Goal: Task Accomplishment & Management: Use online tool/utility

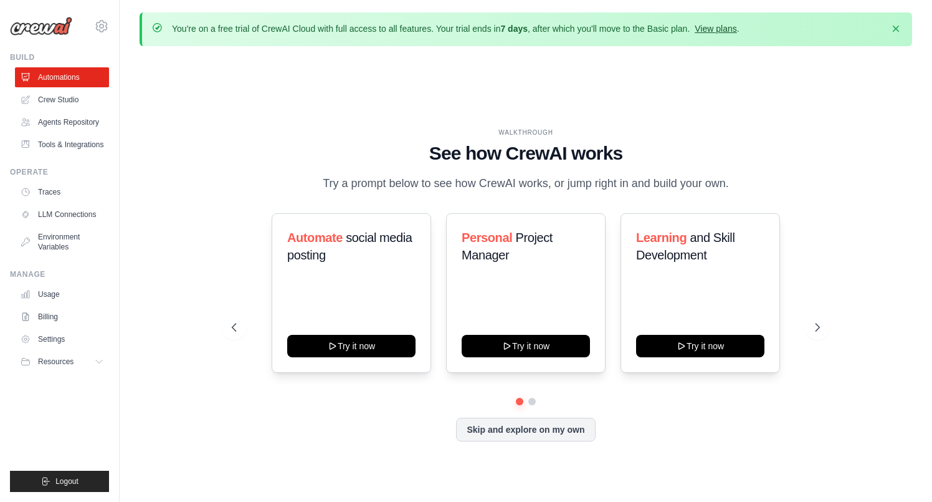
click at [717, 27] on link "View plans" at bounding box center [716, 29] width 42 height 10
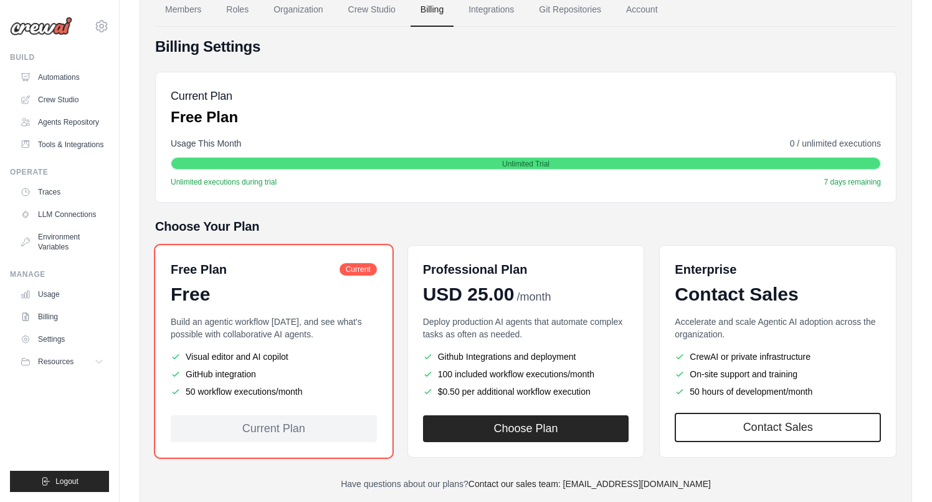
scroll to position [118, 0]
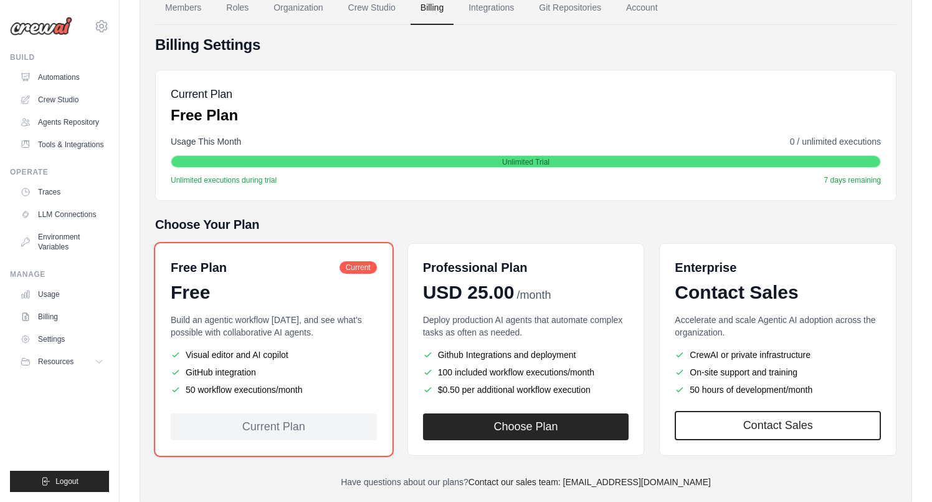
click at [240, 428] on div "Current Plan" at bounding box center [274, 426] width 206 height 27
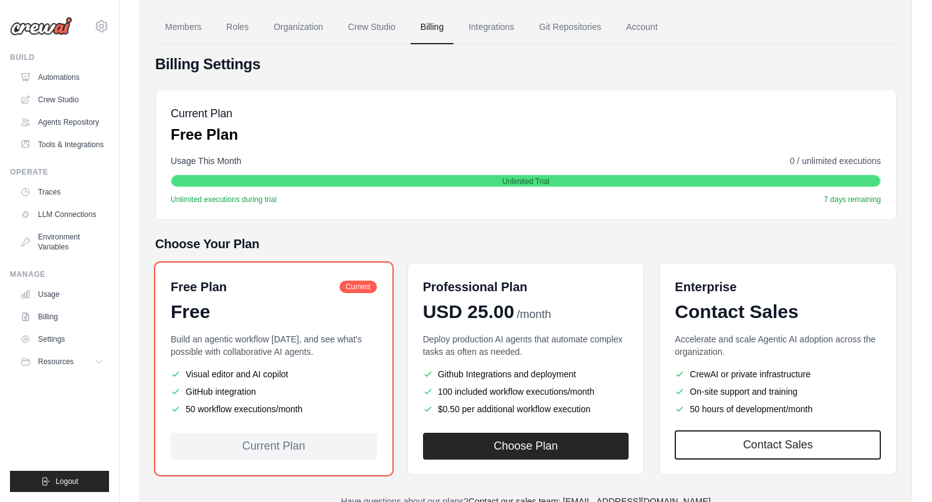
scroll to position [98, 0]
click at [65, 75] on link "Automations" at bounding box center [63, 77] width 94 height 20
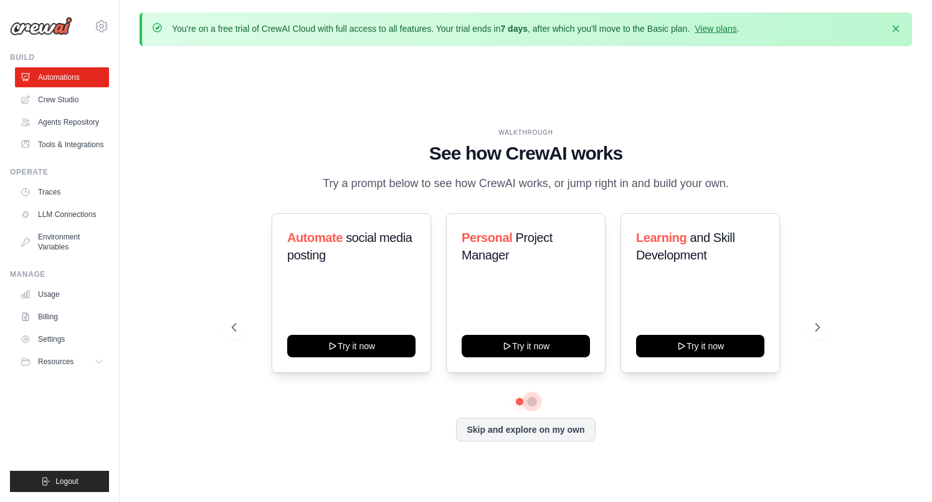
click at [531, 400] on button at bounding box center [532, 401] width 10 height 10
click at [818, 323] on icon at bounding box center [820, 326] width 4 height 7
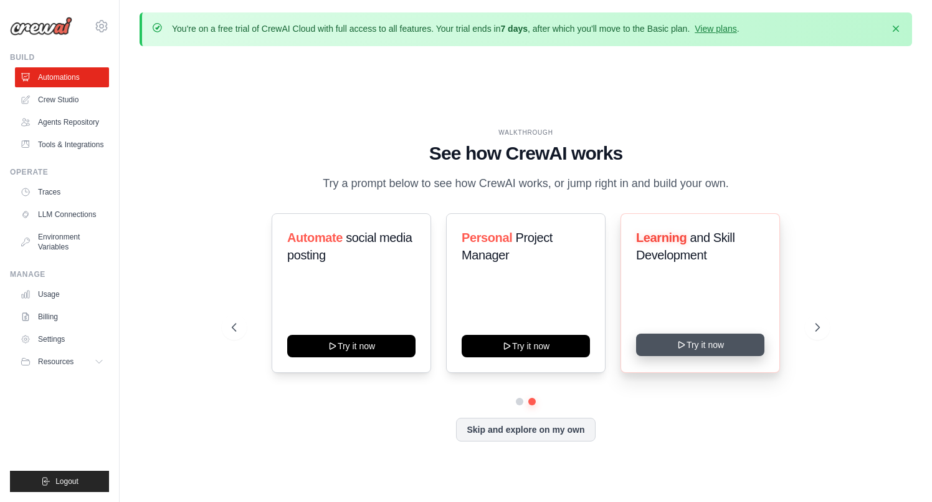
click at [685, 349] on button "Try it now" at bounding box center [700, 344] width 128 height 22
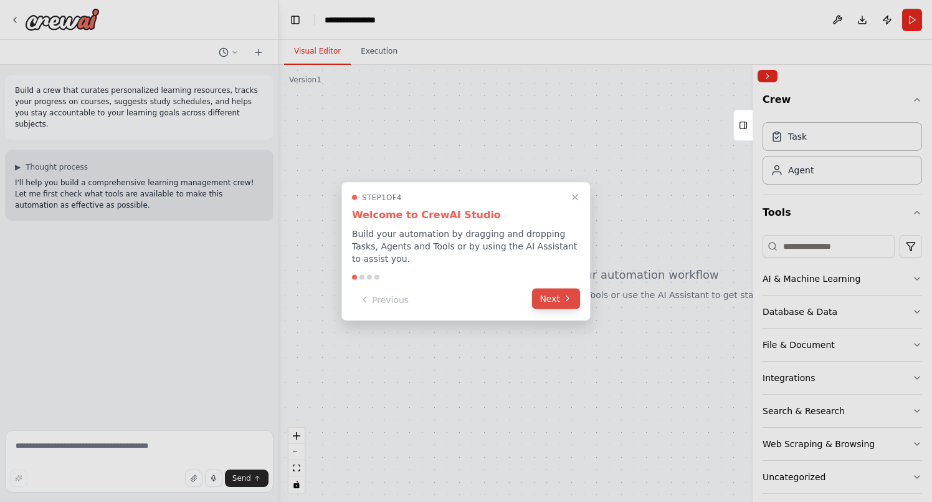
click at [552, 297] on button "Next" at bounding box center [556, 298] width 48 height 21
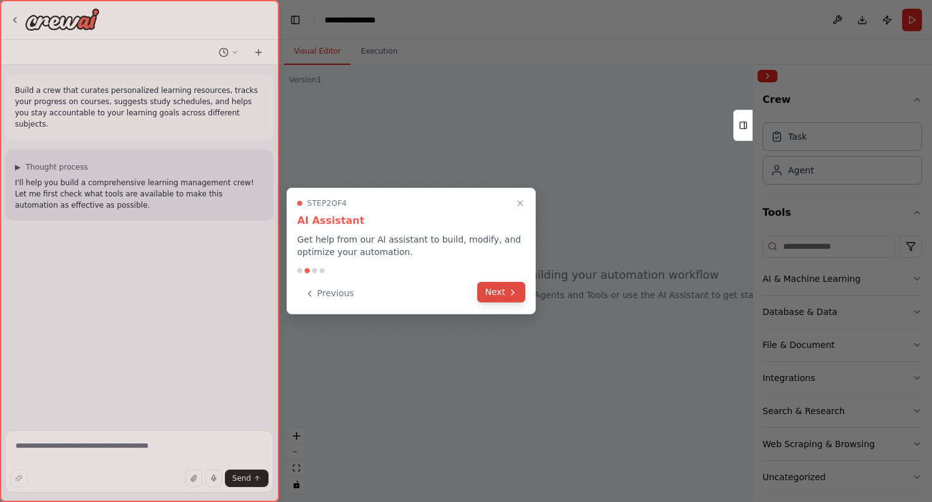
click at [514, 292] on icon at bounding box center [513, 292] width 2 height 5
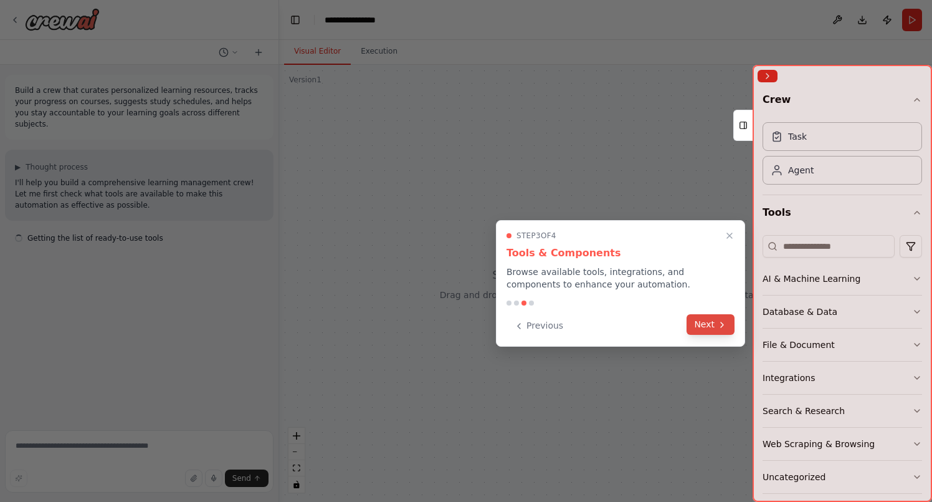
click at [713, 329] on button "Next" at bounding box center [711, 324] width 48 height 21
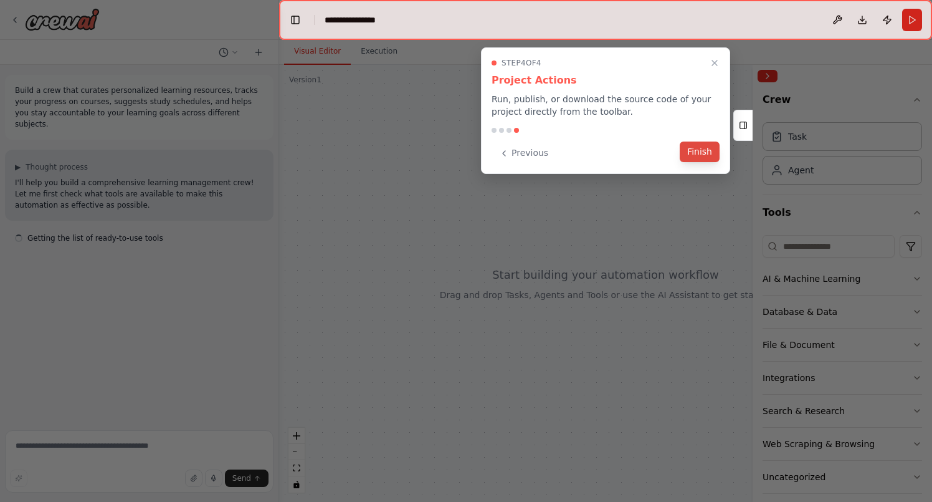
click at [696, 151] on button "Finish" at bounding box center [700, 151] width 40 height 21
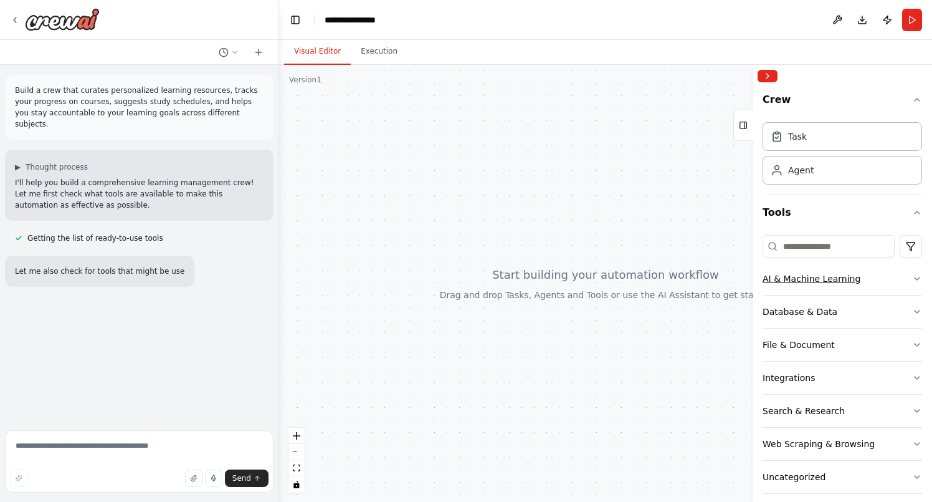
click at [916, 278] on icon "button" at bounding box center [917, 279] width 10 height 10
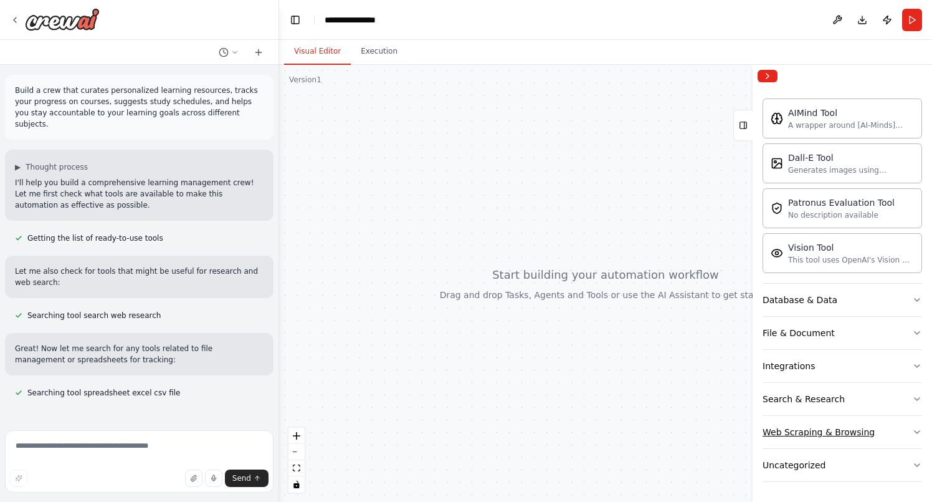
click at [914, 434] on icon "button" at bounding box center [917, 432] width 10 height 10
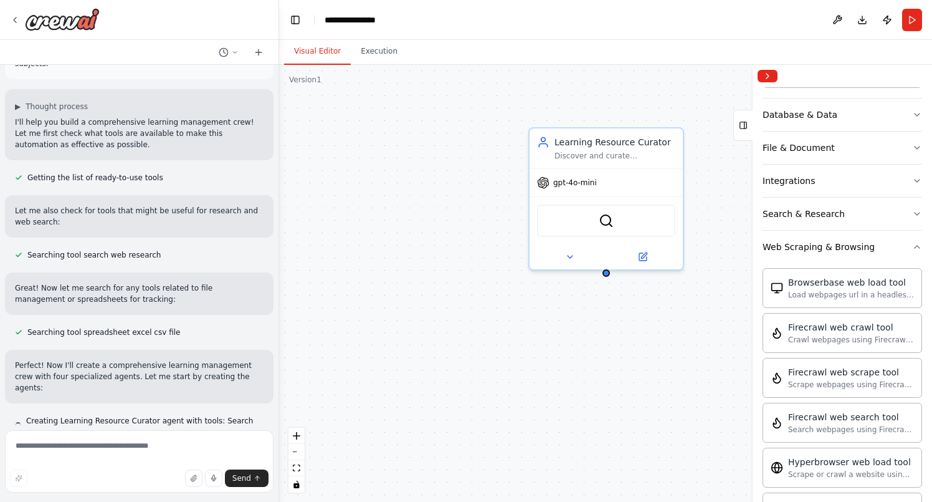
scroll to position [358, 0]
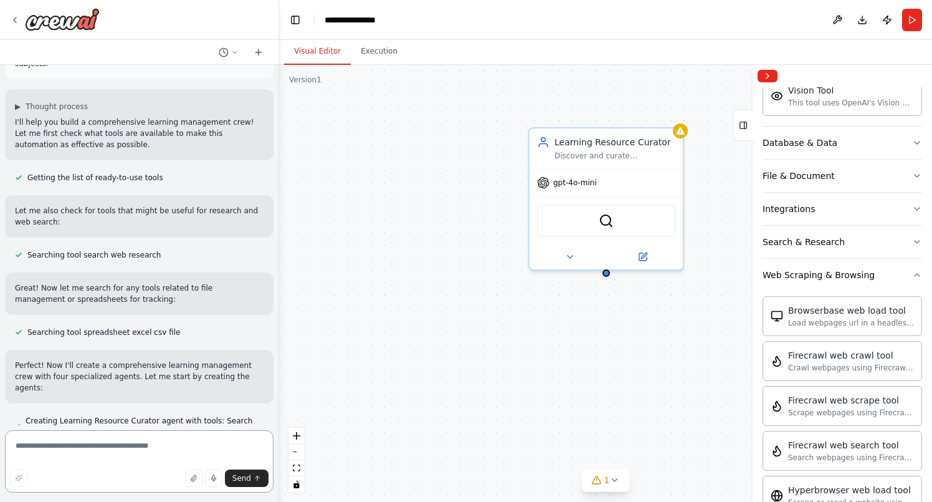
click at [79, 449] on textarea at bounding box center [139, 461] width 269 height 62
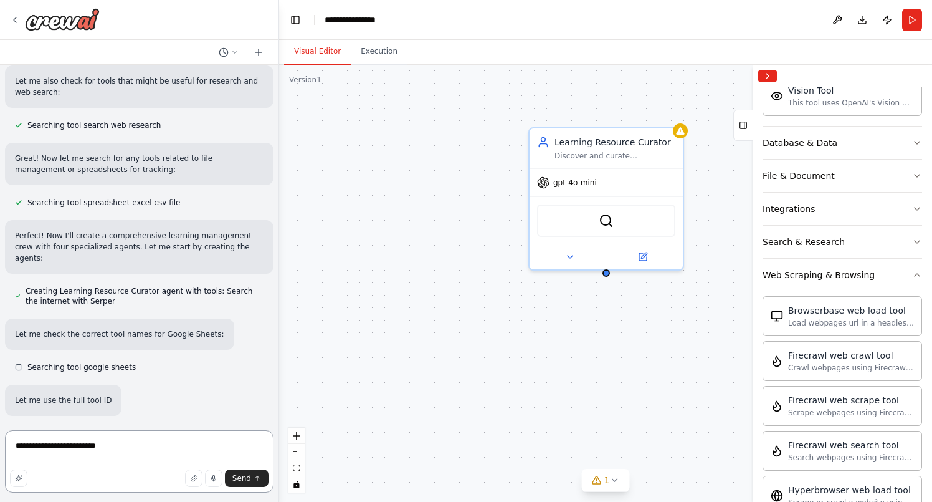
scroll to position [193, 0]
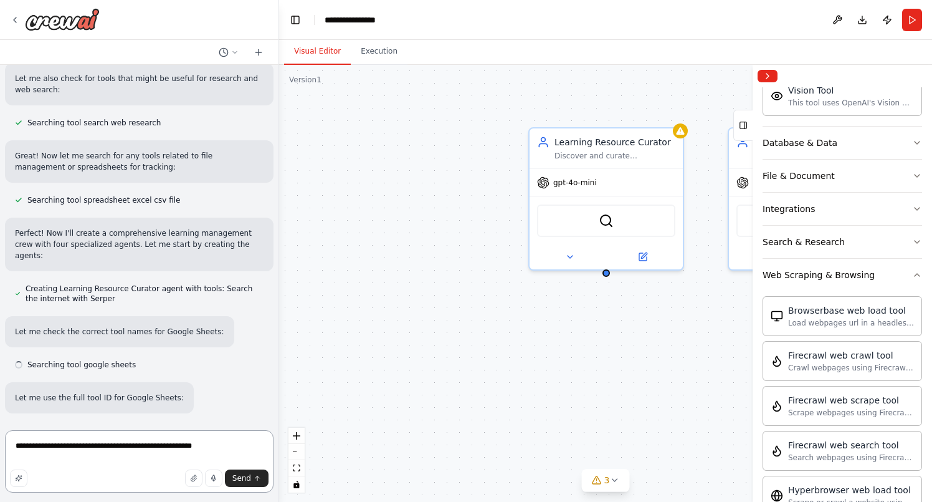
type textarea "**********"
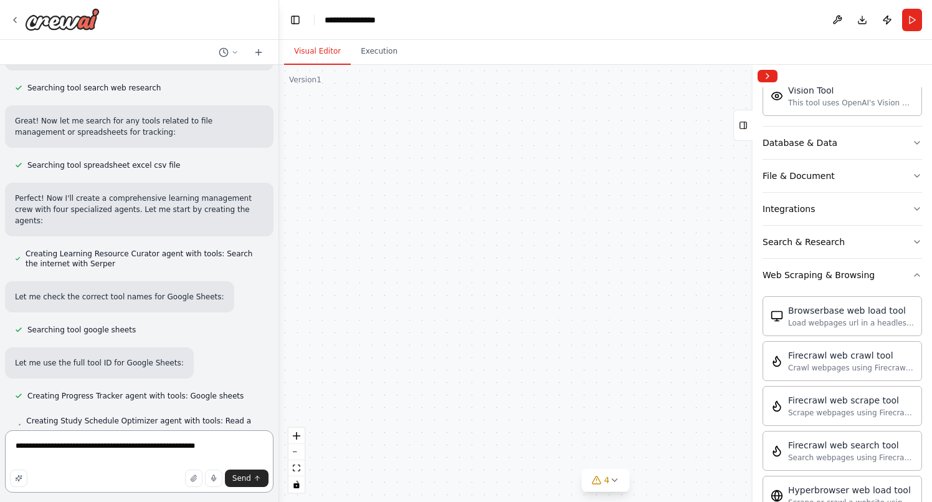
scroll to position [328, 0]
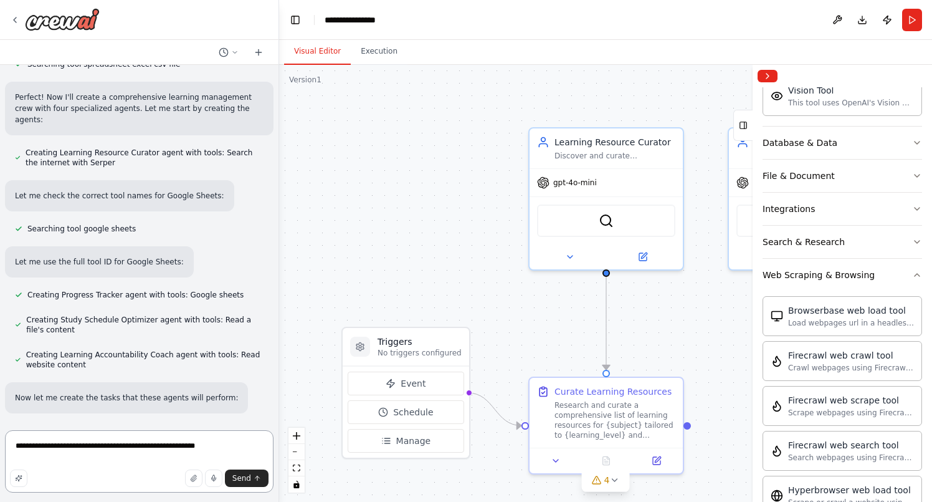
click at [190, 444] on textarea "**********" at bounding box center [139, 461] width 269 height 62
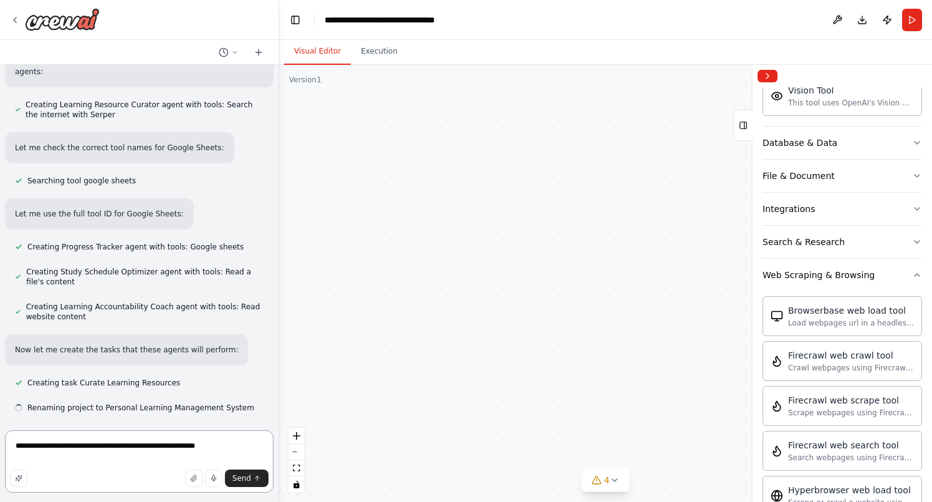
scroll to position [547, 0]
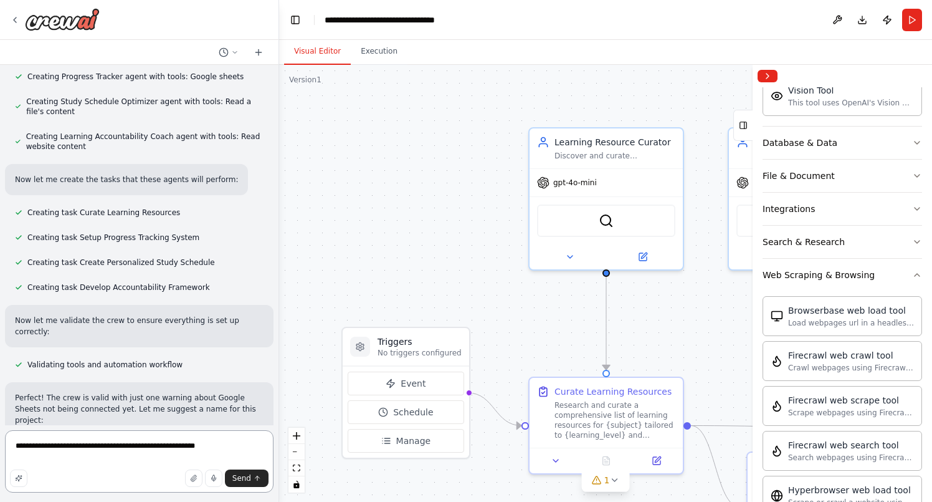
click at [236, 446] on textarea "**********" at bounding box center [139, 461] width 269 height 62
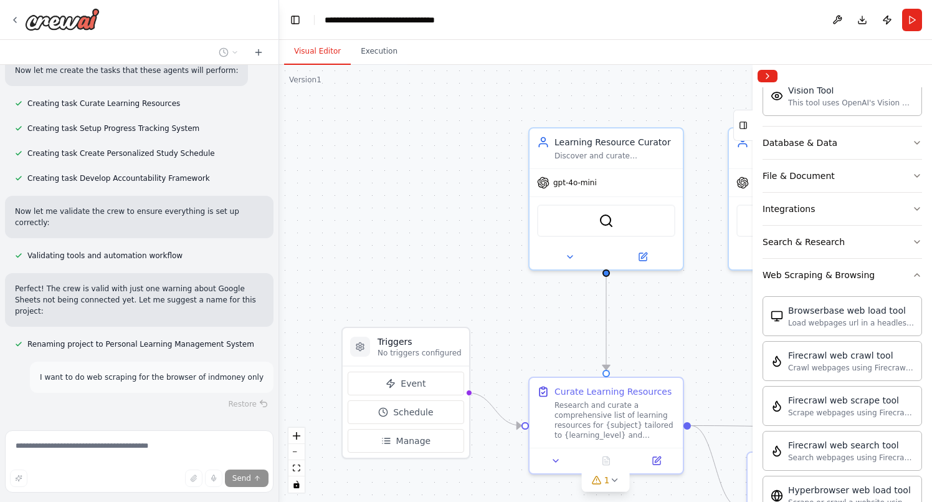
scroll to position [656, 0]
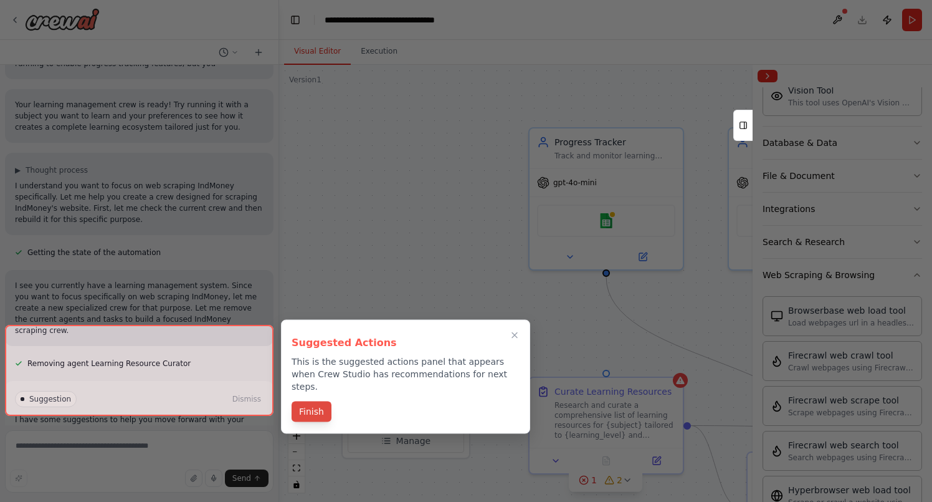
click at [307, 405] on button "Finish" at bounding box center [312, 411] width 40 height 21
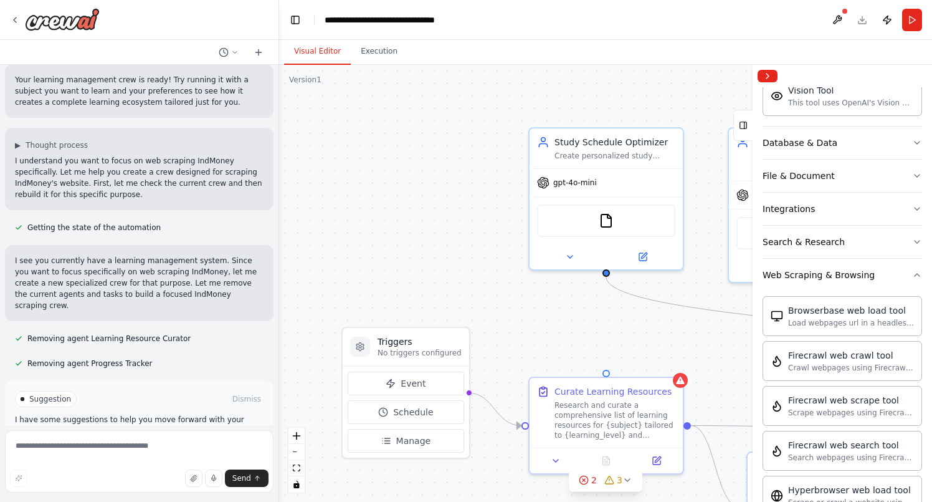
scroll to position [1519, 0]
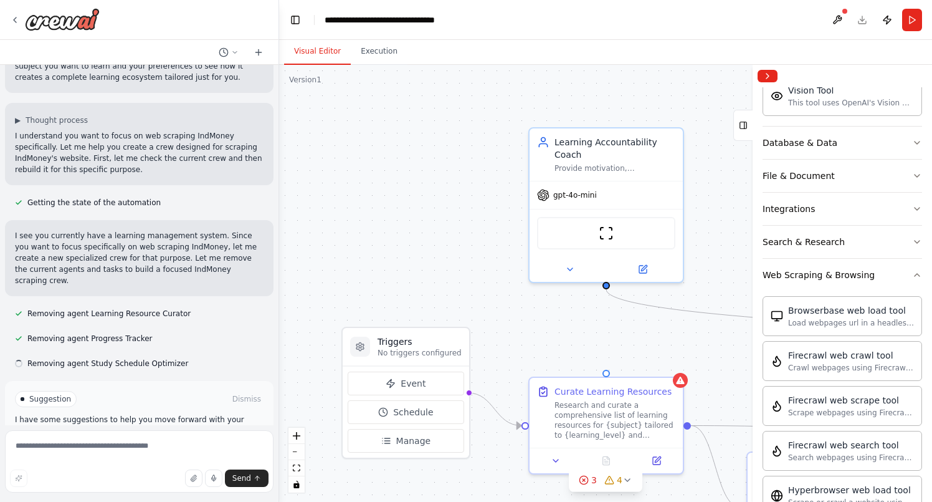
drag, startPoint x: 128, startPoint y: 400, endPoint x: 379, endPoint y: 287, distance: 276.1
click at [379, 287] on div "Build a crew that curates personalized learning resources, tracks your progress…" at bounding box center [466, 251] width 932 height 502
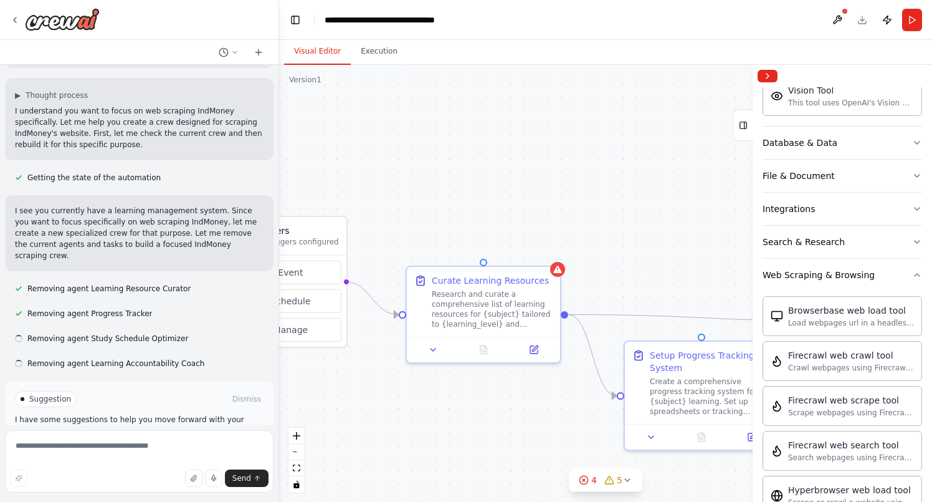
drag, startPoint x: 492, startPoint y: 287, endPoint x: 368, endPoint y: 175, distance: 166.8
click at [368, 175] on div ".deletable-edge-delete-btn { width: 20px; height: 20px; border: 0px solid #ffff…" at bounding box center [605, 283] width 653 height 437
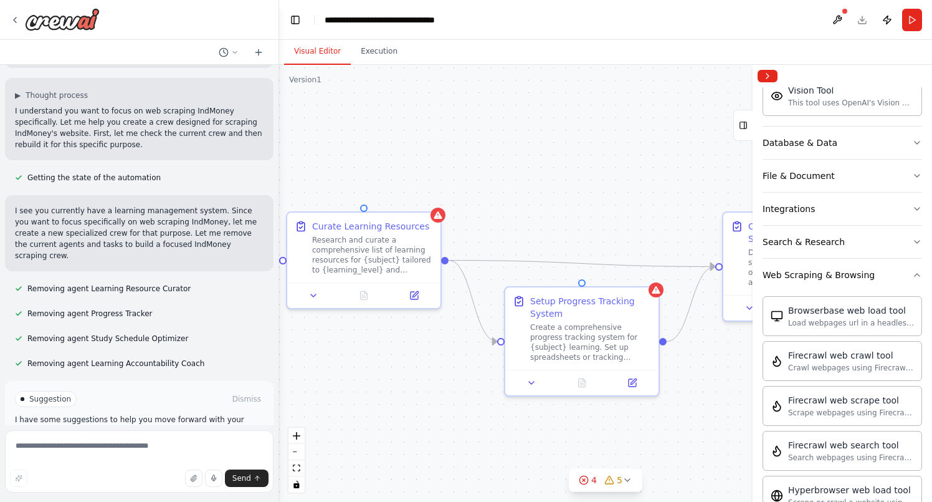
drag, startPoint x: 531, startPoint y: 229, endPoint x: 377, endPoint y: 166, distance: 166.1
click at [377, 166] on div ".deletable-edge-delete-btn { width: 20px; height: 20px; border: 0px solid #ffff…" at bounding box center [605, 283] width 653 height 437
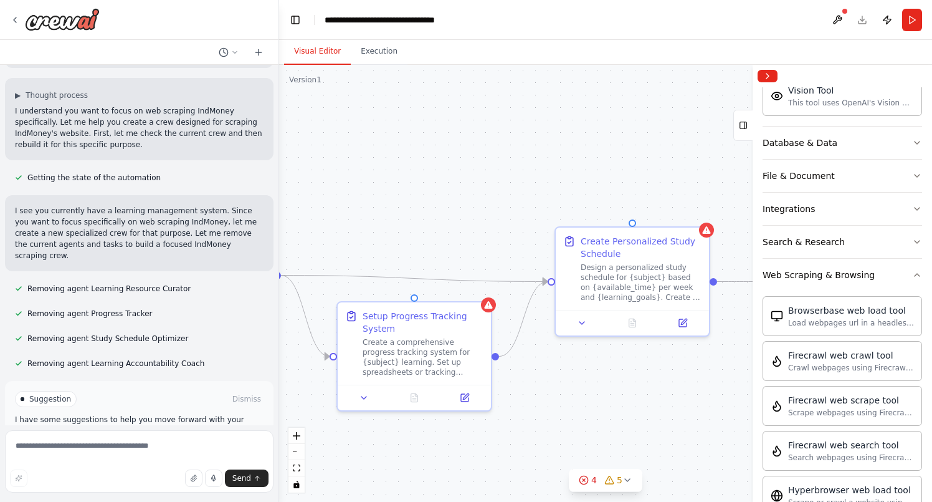
drag, startPoint x: 522, startPoint y: 199, endPoint x: 389, endPoint y: 218, distance: 134.1
click at [389, 218] on div ".deletable-edge-delete-btn { width: 20px; height: 20px; border: 0px solid #ffff…" at bounding box center [605, 283] width 653 height 437
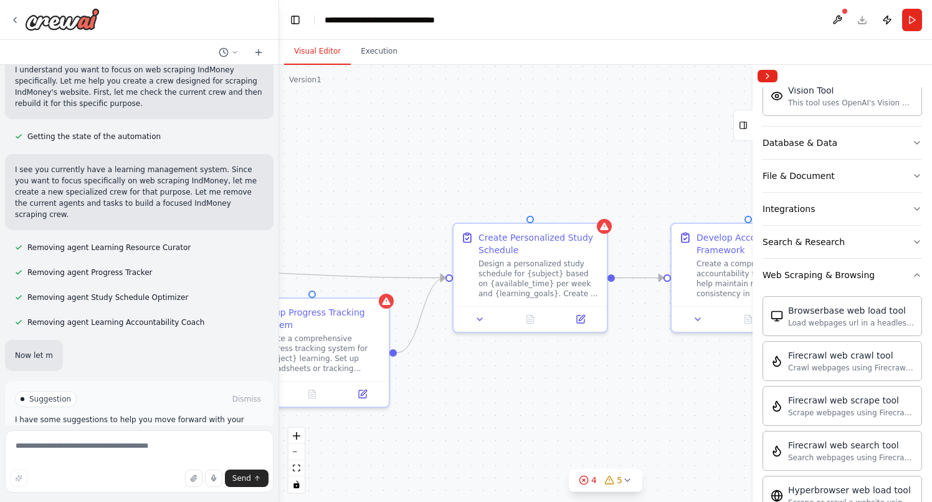
drag, startPoint x: 538, startPoint y: 201, endPoint x: 364, endPoint y: 198, distance: 173.9
click at [364, 198] on div ".deletable-edge-delete-btn { width: 20px; height: 20px; border: 0px solid #ffff…" at bounding box center [605, 283] width 653 height 437
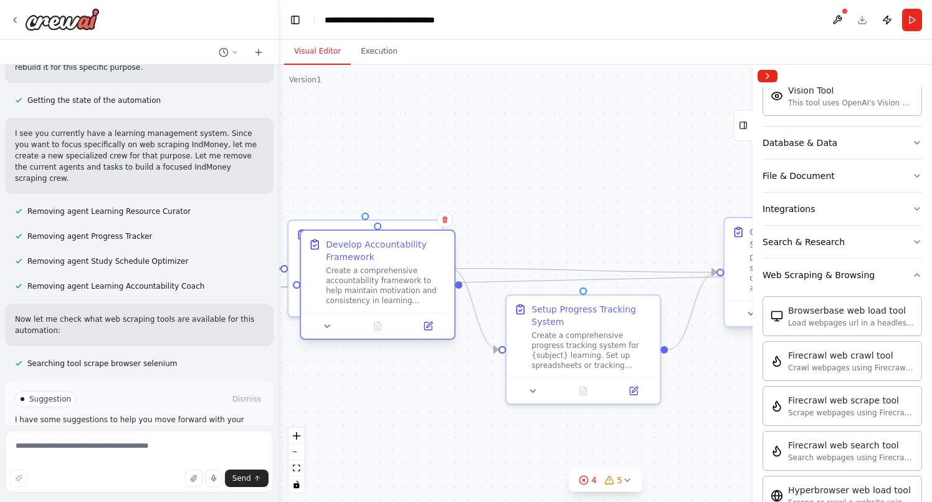
scroll to position [1662, 0]
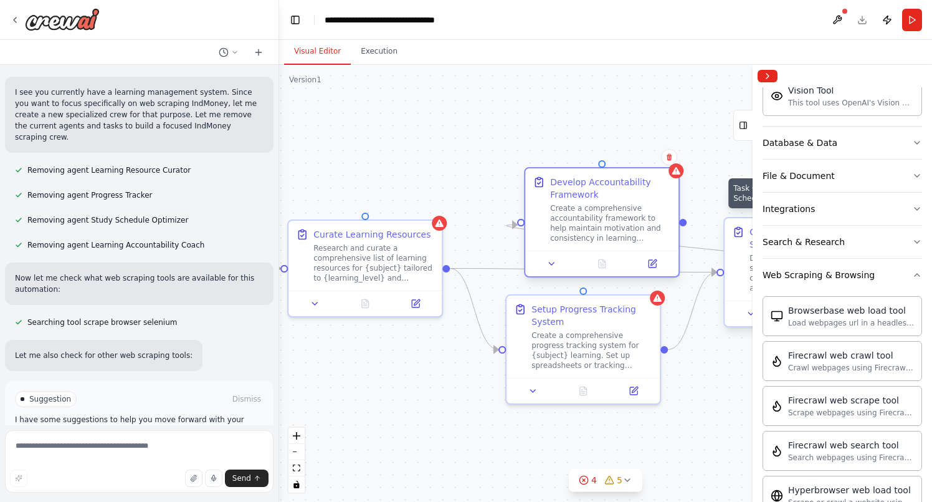
drag, startPoint x: 609, startPoint y: 229, endPoint x: 540, endPoint y: 174, distance: 89.1
click at [540, 174] on div "Develop Accountability Framework Create a comprehensive accountability framewor…" at bounding box center [601, 209] width 153 height 82
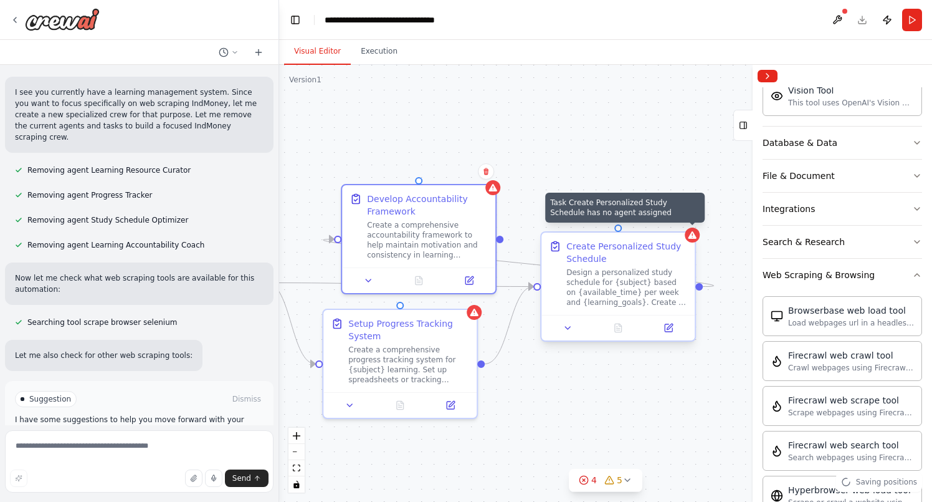
drag, startPoint x: 510, startPoint y: 196, endPoint x: 324, endPoint y: 209, distance: 186.2
click at [324, 209] on div ".deletable-edge-delete-btn { width: 20px; height: 20px; border: 0px solid #ffff…" at bounding box center [605, 283] width 653 height 437
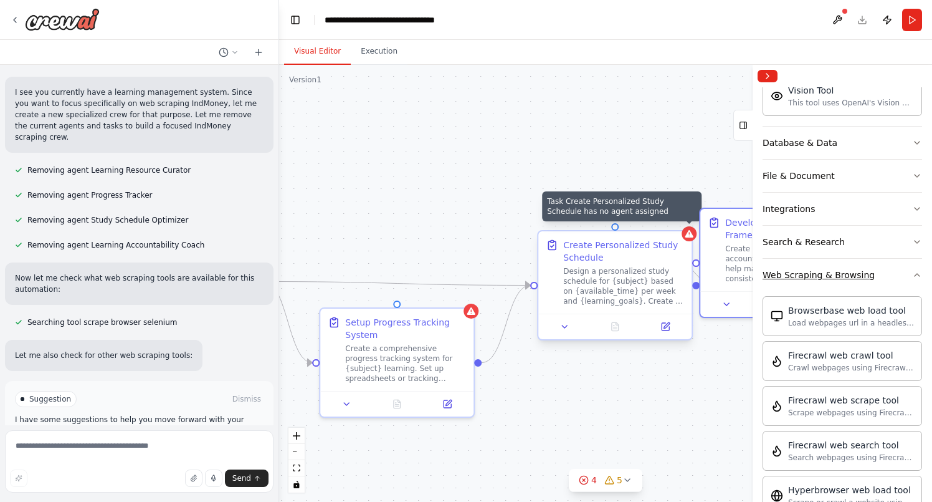
drag, startPoint x: 409, startPoint y: 236, endPoint x: 772, endPoint y: 259, distance: 363.4
click at [772, 259] on div "Build a crew that curates personalized learning resources, tracks your progress…" at bounding box center [466, 251] width 932 height 502
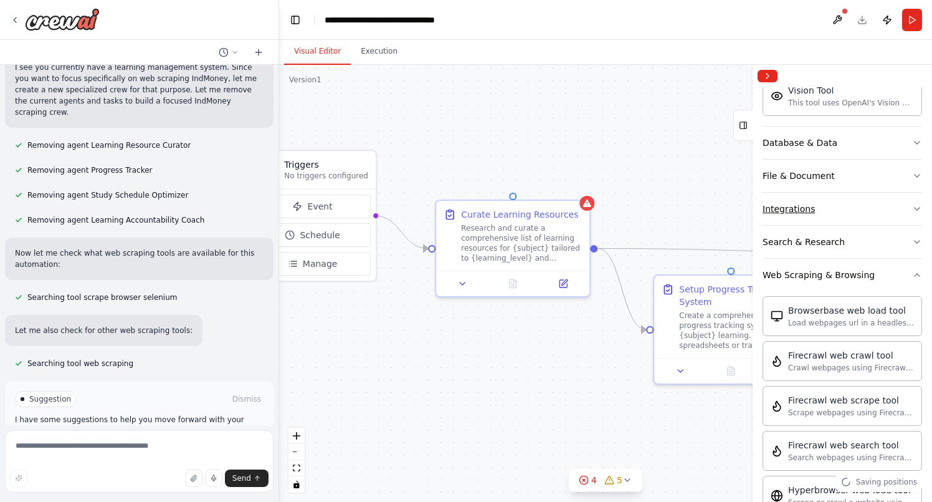
drag, startPoint x: 450, startPoint y: 229, endPoint x: 801, endPoint y: 211, distance: 351.3
click at [801, 211] on div "Build a crew that curates personalized learning resources, tracks your progress…" at bounding box center [466, 251] width 932 height 502
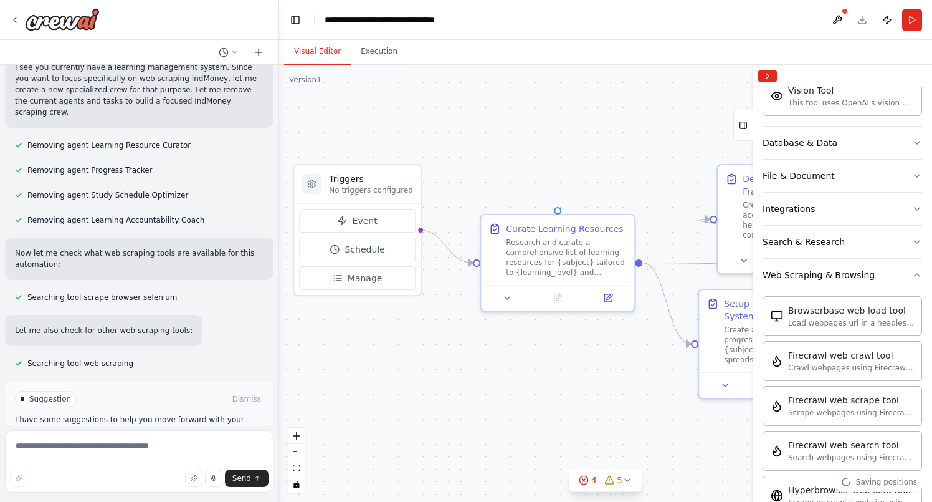
drag, startPoint x: 525, startPoint y: 166, endPoint x: 592, endPoint y: 166, distance: 67.3
click at [593, 166] on div ".deletable-edge-delete-btn { width: 20px; height: 20px; border: 0px solid #ffff…" at bounding box center [605, 283] width 653 height 437
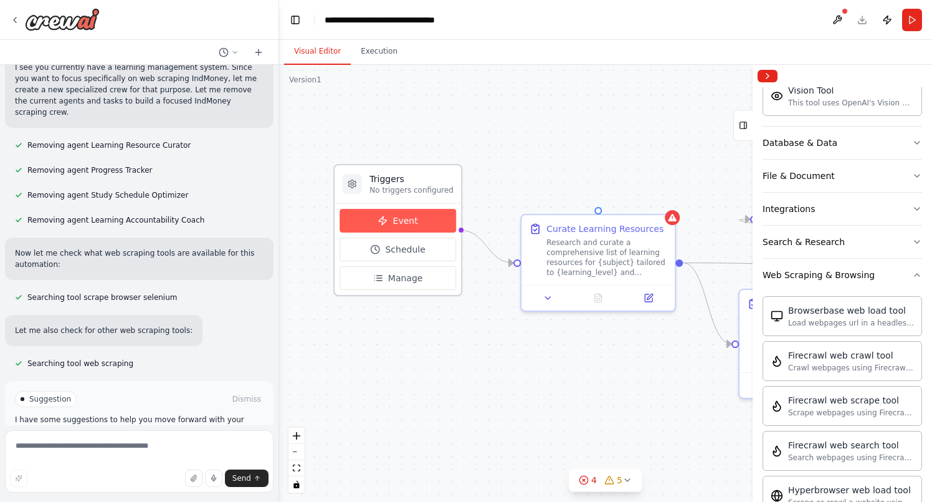
click at [405, 225] on span "Event" at bounding box center [405, 220] width 25 height 12
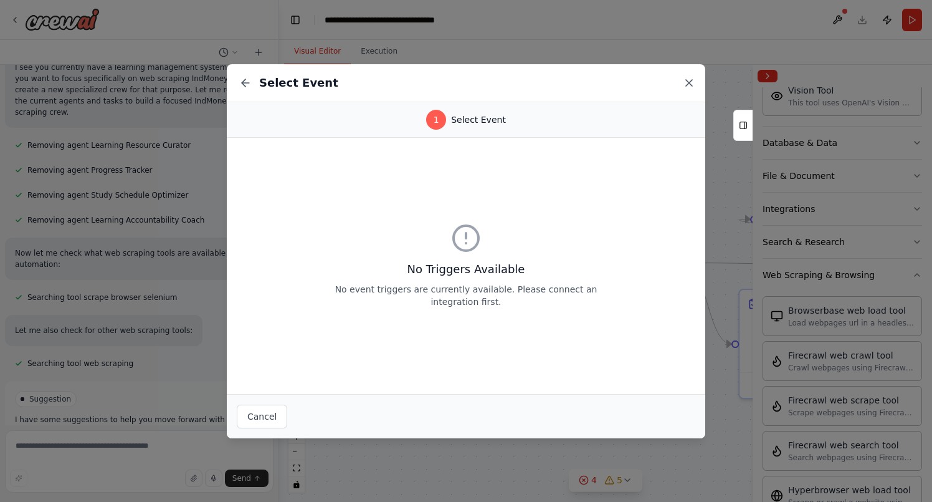
click at [689, 83] on icon at bounding box center [689, 83] width 6 height 6
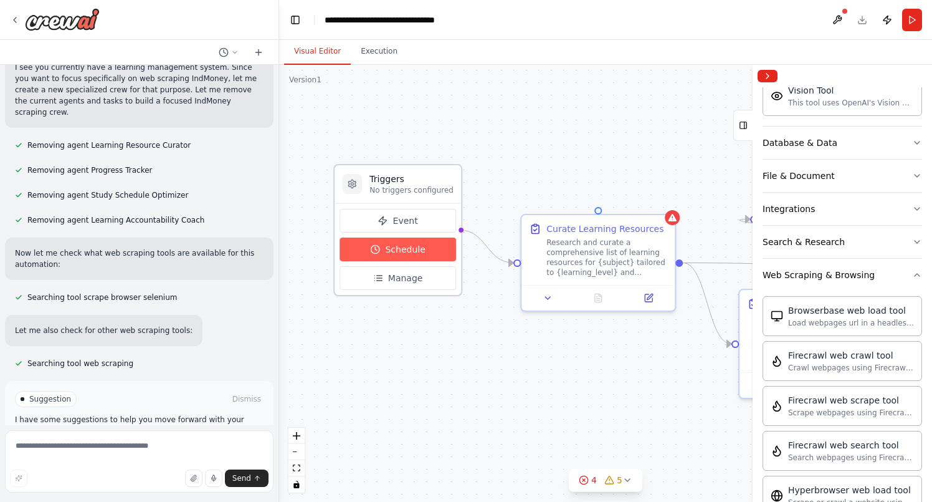
click at [394, 257] on button "Schedule" at bounding box center [398, 249] width 117 height 24
select select "******"
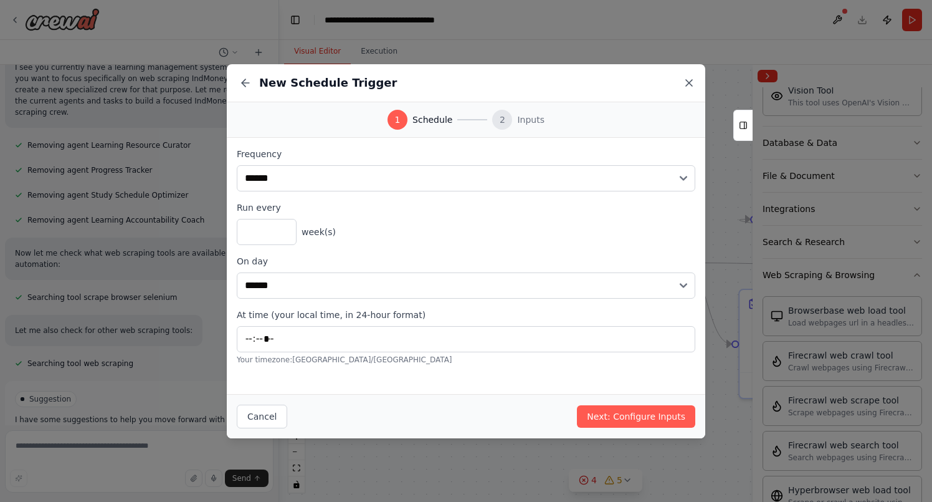
click at [685, 80] on icon at bounding box center [689, 83] width 12 height 12
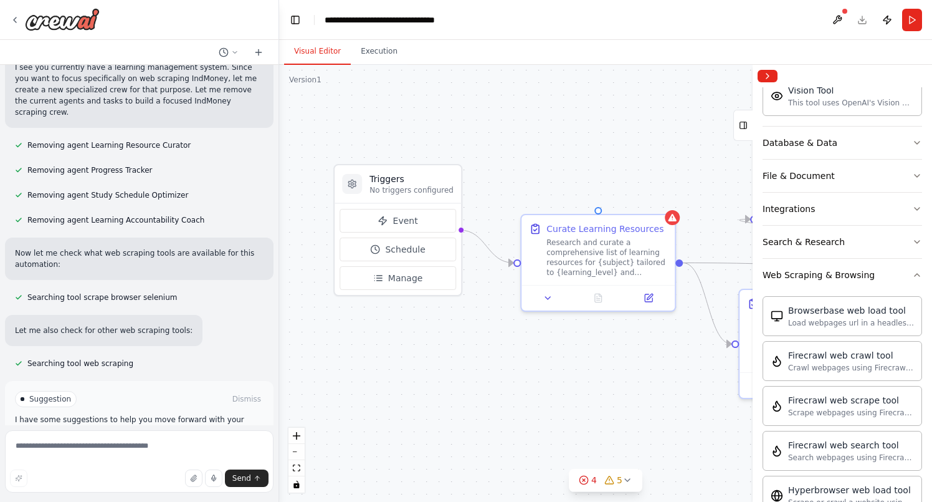
click at [125, 447] on span "Run Automation" at bounding box center [145, 452] width 60 height 10
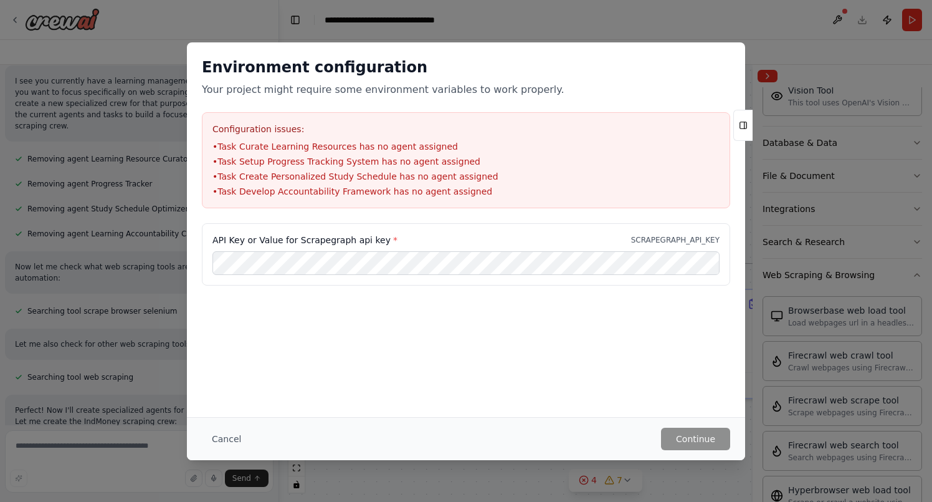
scroll to position [1708, 0]
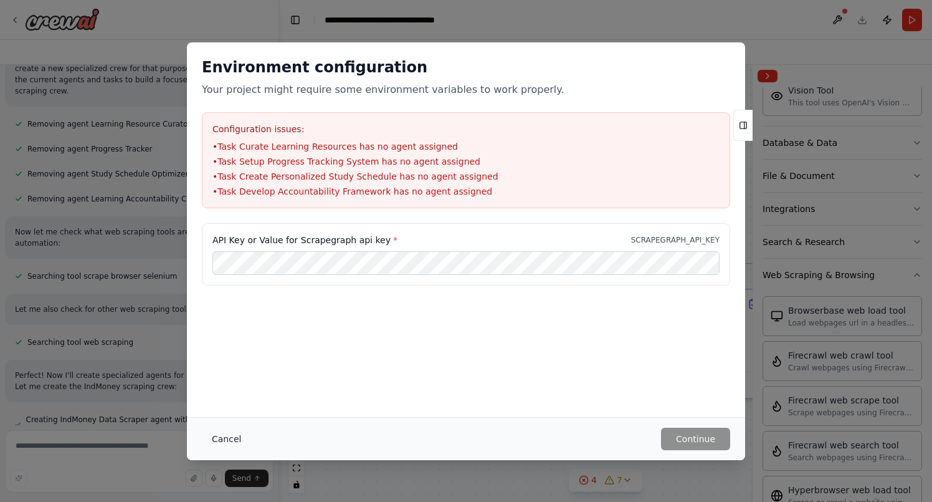
click at [222, 440] on button "Cancel" at bounding box center [226, 438] width 49 height 22
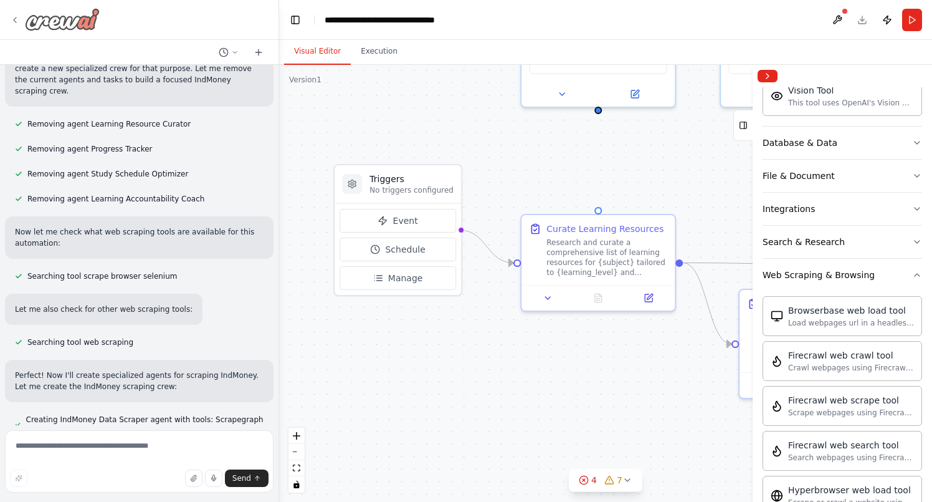
click at [18, 24] on icon at bounding box center [15, 20] width 10 height 10
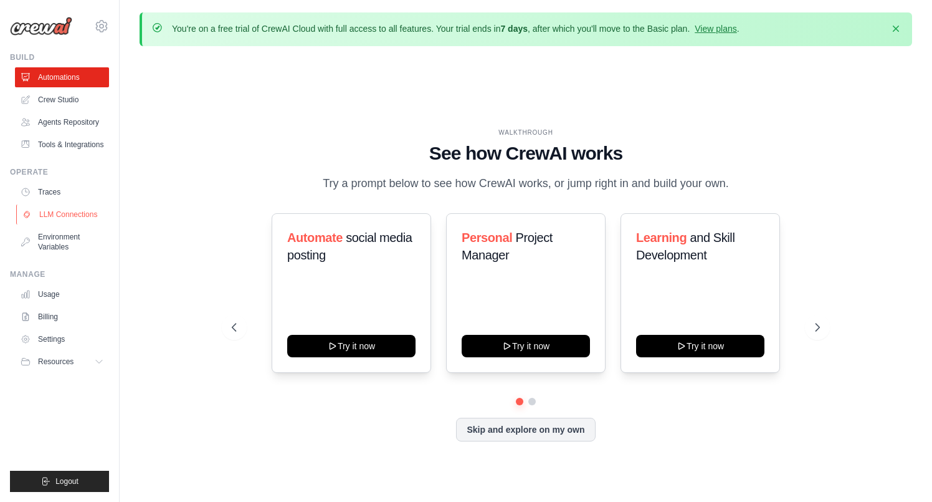
click at [67, 211] on link "LLM Connections" at bounding box center [63, 214] width 94 height 20
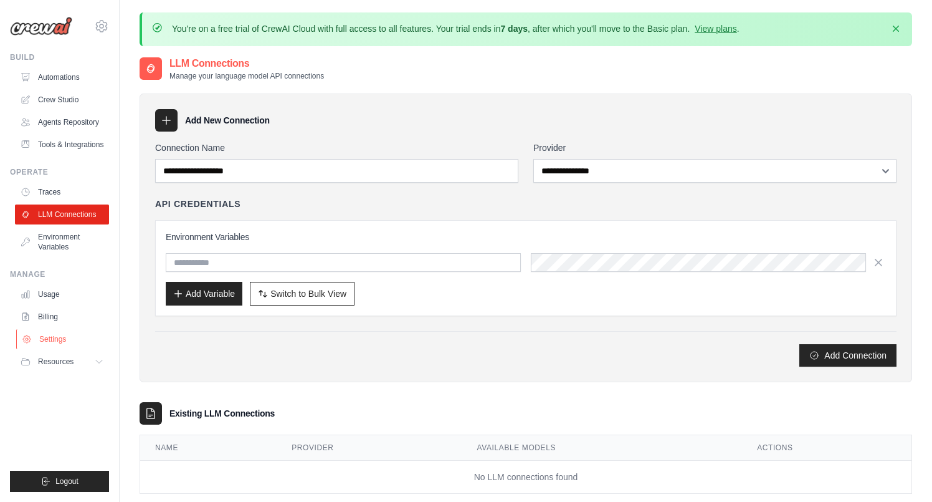
click at [39, 343] on link "Settings" at bounding box center [63, 339] width 94 height 20
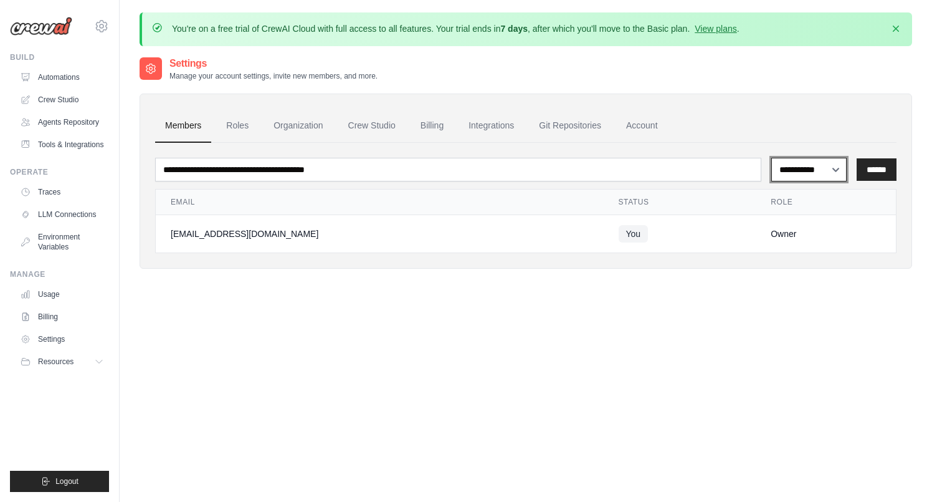
select select "******"
click at [298, 121] on link "Organization" at bounding box center [298, 126] width 69 height 34
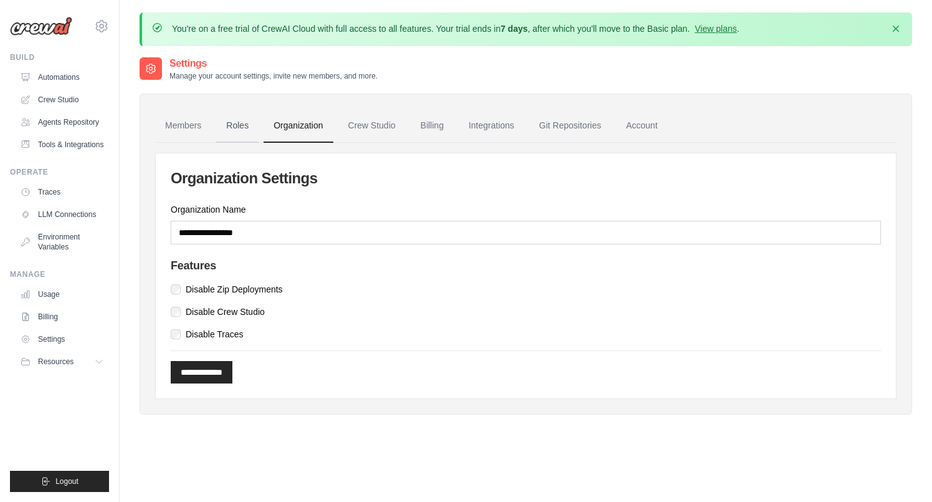
click at [246, 128] on link "Roles" at bounding box center [237, 126] width 42 height 34
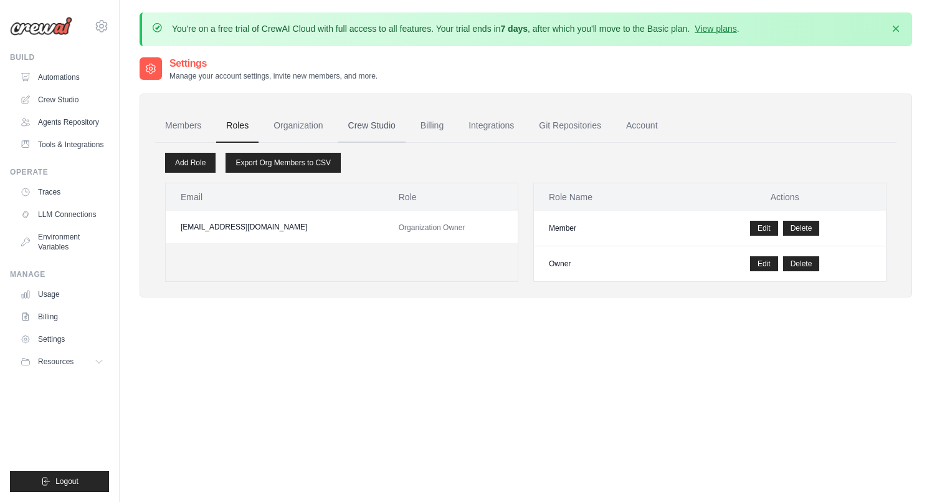
click at [371, 126] on link "Crew Studio" at bounding box center [371, 126] width 67 height 34
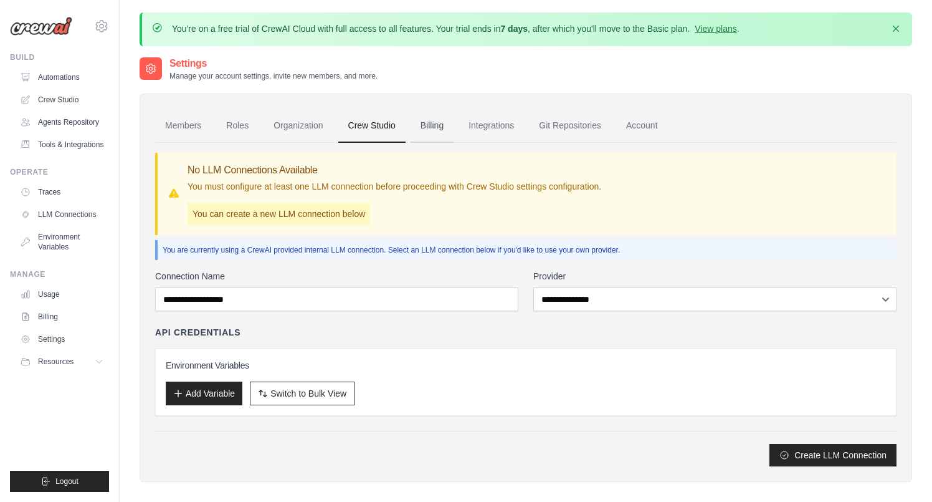
click at [430, 126] on link "Billing" at bounding box center [432, 126] width 43 height 34
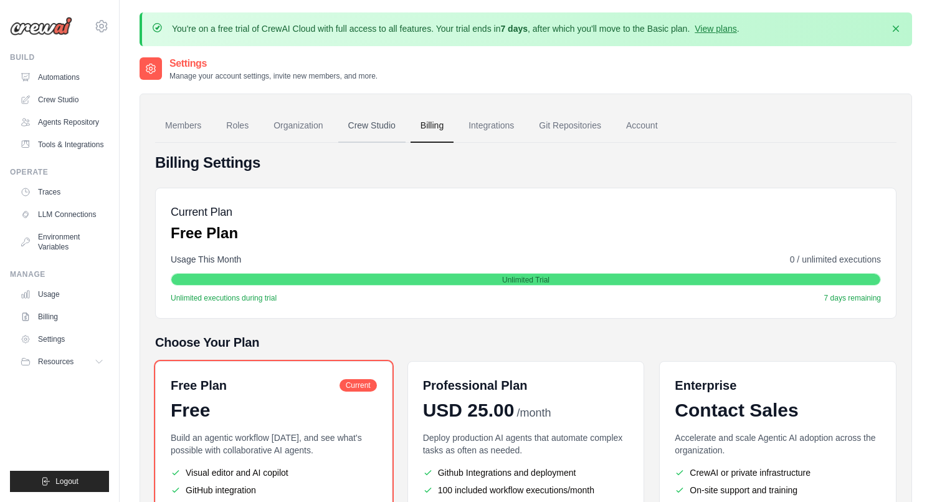
click at [353, 125] on link "Crew Studio" at bounding box center [371, 126] width 67 height 34
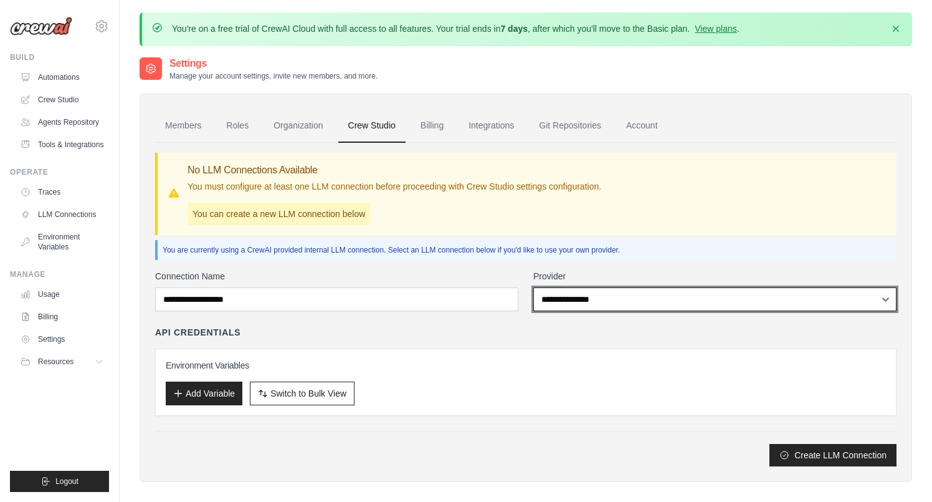
select select "******"
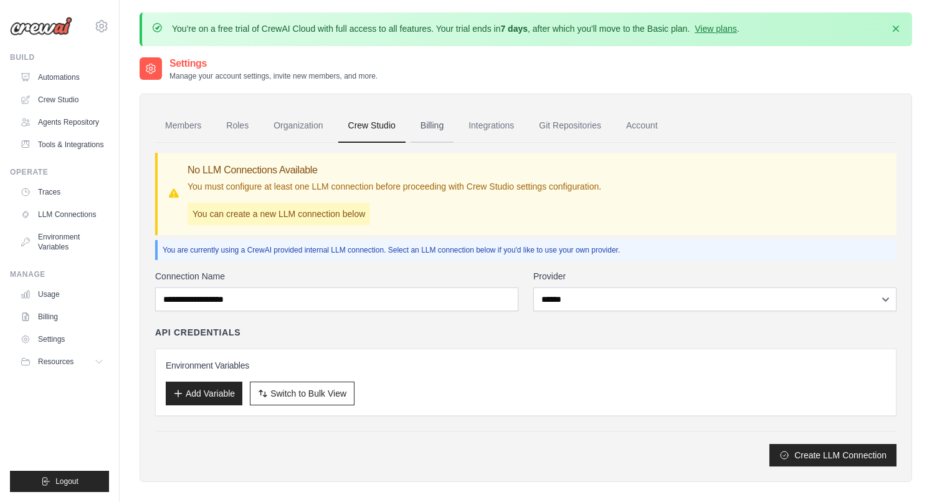
click at [426, 124] on link "Billing" at bounding box center [432, 126] width 43 height 34
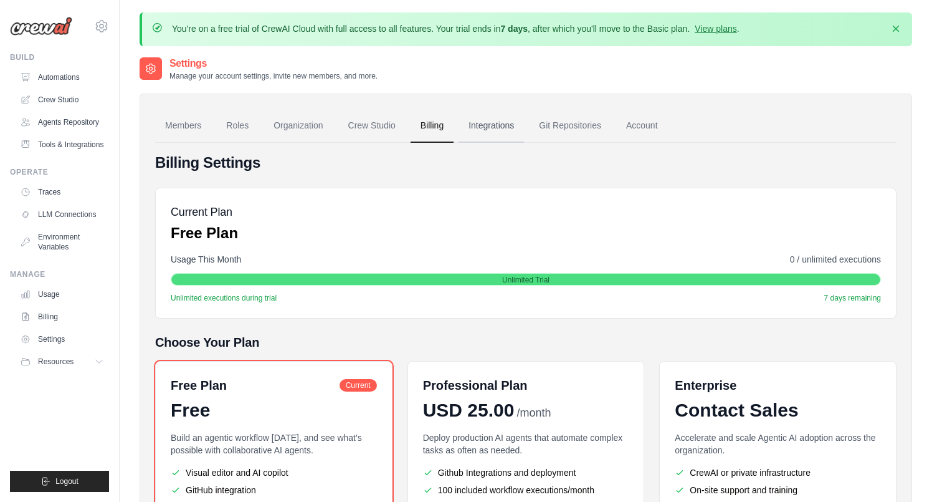
click at [492, 126] on link "Integrations" at bounding box center [491, 126] width 65 height 34
